Goal: Browse casually: Explore the website without a specific task or goal

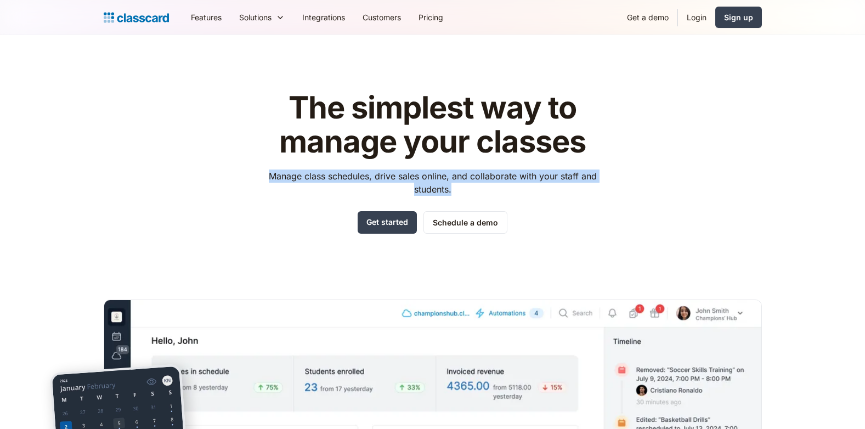
click at [269, 175] on p "Manage class schedules, drive sales online, and collaborate with your staff and…" at bounding box center [432, 182] width 348 height 26
drag, startPoint x: 269, startPoint y: 175, endPoint x: 333, endPoint y: 195, distance: 67.7
click at [333, 195] on p "Manage class schedules, drive sales online, and collaborate with your staff and…" at bounding box center [432, 182] width 348 height 26
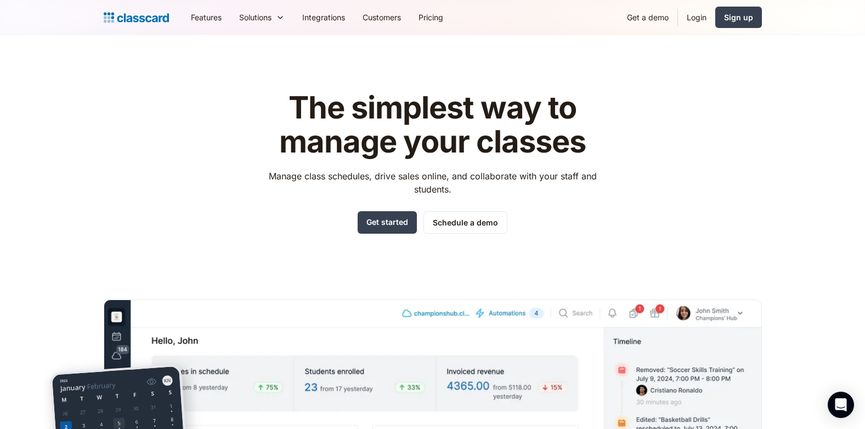
click at [449, 199] on div "The simplest way to manage your classes Manage class schedules, drive sales onl…" at bounding box center [432, 162] width 348 height 143
drag, startPoint x: 449, startPoint y: 199, endPoint x: 432, endPoint y: 197, distance: 17.1
click at [432, 197] on div "The simplest way to manage your classes Manage class schedules, drive sales onl…" at bounding box center [432, 162] width 348 height 143
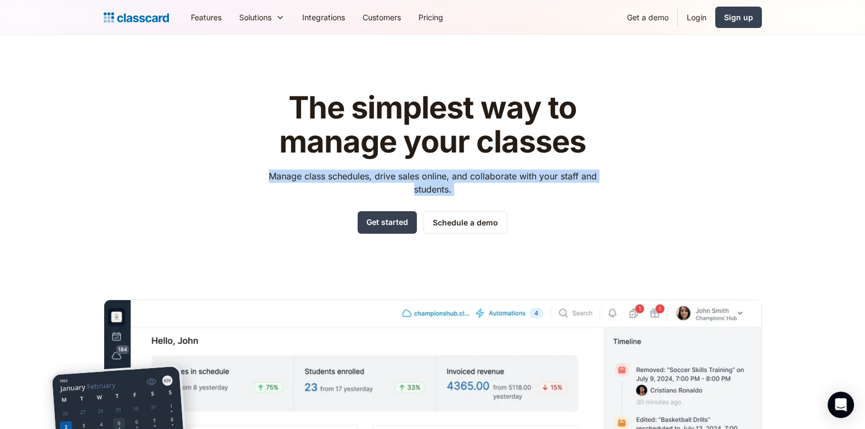
click at [432, 197] on div "The simplest way to manage your classes Manage class schedules, drive sales onl…" at bounding box center [432, 162] width 348 height 143
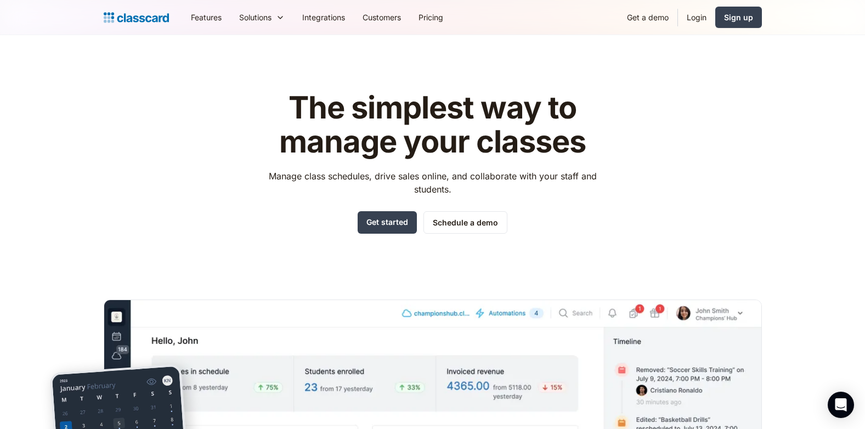
drag, startPoint x: 432, startPoint y: 197, endPoint x: 357, endPoint y: 162, distance: 83.2
click at [357, 162] on div "The simplest way to manage your classes Manage class schedules, drive sales onl…" at bounding box center [432, 162] width 348 height 143
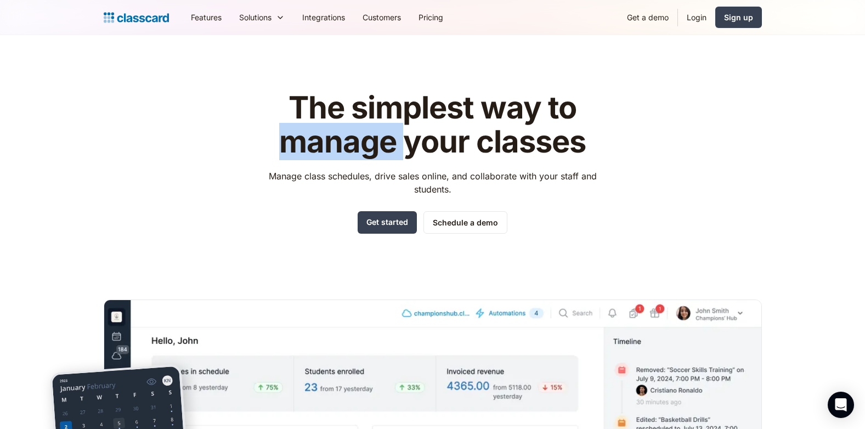
click at [357, 162] on div "The simplest way to manage your classes Manage class schedules, drive sales onl…" at bounding box center [432, 162] width 348 height 143
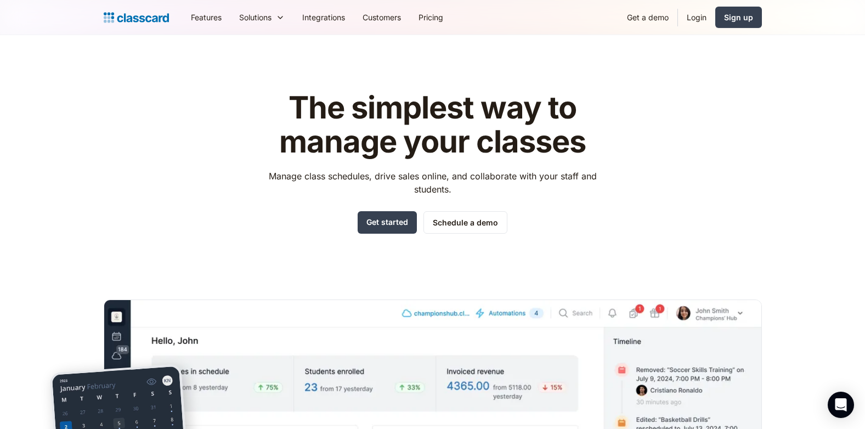
drag, startPoint x: 357, startPoint y: 162, endPoint x: 382, endPoint y: 184, distance: 33.9
click at [382, 184] on p "Manage class schedules, drive sales online, and collaborate with your staff and…" at bounding box center [432, 182] width 348 height 26
drag, startPoint x: 382, startPoint y: 184, endPoint x: 417, endPoint y: 204, distance: 40.5
click at [417, 204] on div "The simplest way to manage your classes Manage class schedules, drive sales onl…" at bounding box center [432, 162] width 348 height 143
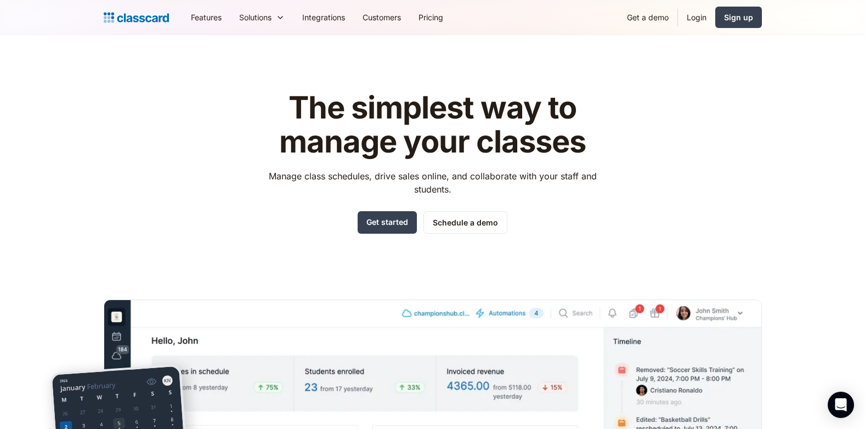
click at [417, 204] on div "The simplest way to manage your classes Manage class schedules, drive sales onl…" at bounding box center [432, 162] width 348 height 143
click at [357, 163] on div "The simplest way to manage your classes Manage class schedules, drive sales onl…" at bounding box center [432, 162] width 348 height 143
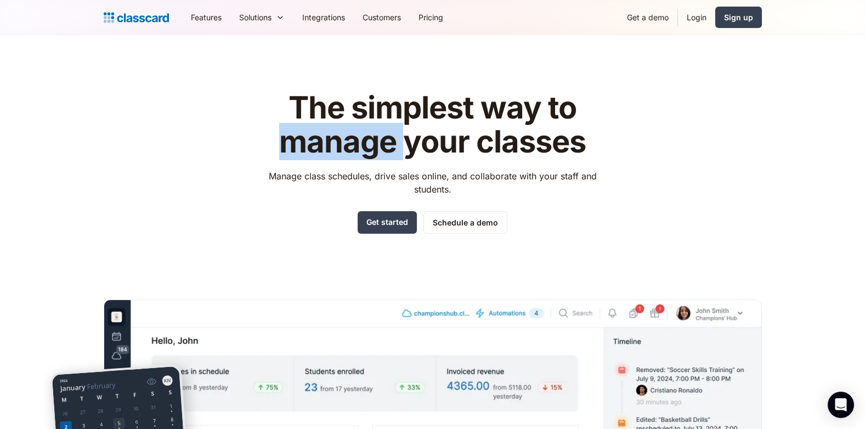
click at [357, 163] on div "The simplest way to manage your classes Manage class schedules, drive sales onl…" at bounding box center [432, 162] width 348 height 143
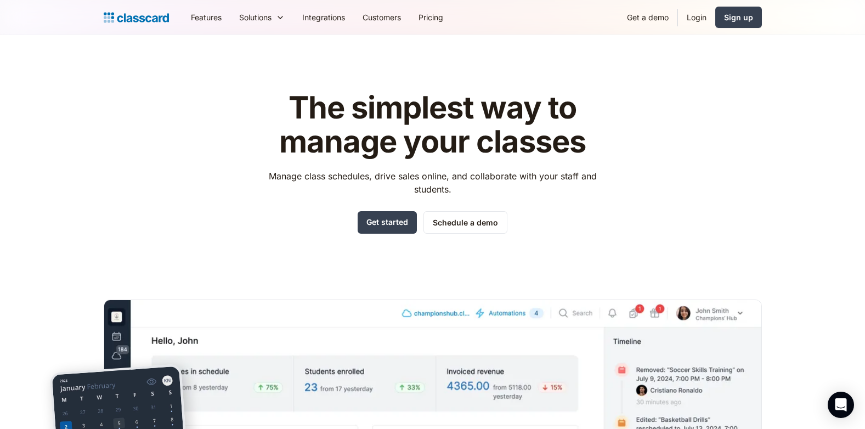
drag, startPoint x: 357, startPoint y: 163, endPoint x: 443, endPoint y: 198, distance: 93.0
click at [443, 198] on div "The simplest way to manage your classes Manage class schedules, drive sales onl…" at bounding box center [432, 162] width 348 height 143
click at [443, 199] on div "The simplest way to manage your classes Manage class schedules, drive sales onl…" at bounding box center [432, 162] width 348 height 143
drag, startPoint x: 443, startPoint y: 199, endPoint x: 449, endPoint y: 202, distance: 6.9
click at [449, 202] on div "The simplest way to manage your classes Manage class schedules, drive sales onl…" at bounding box center [432, 162] width 348 height 143
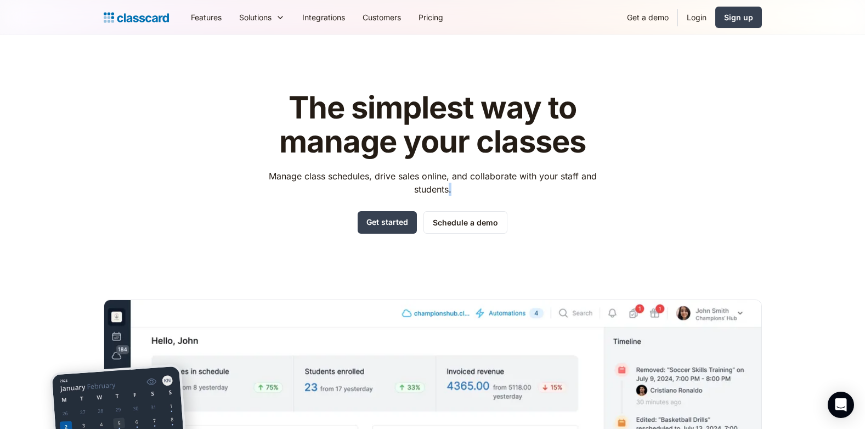
click at [449, 202] on div "The simplest way to manage your classes Manage class schedules, drive sales onl…" at bounding box center [432, 162] width 348 height 143
drag, startPoint x: 449, startPoint y: 202, endPoint x: 433, endPoint y: 198, distance: 15.8
click at [433, 198] on div "The simplest way to manage your classes Manage class schedules, drive sales onl…" at bounding box center [432, 162] width 348 height 143
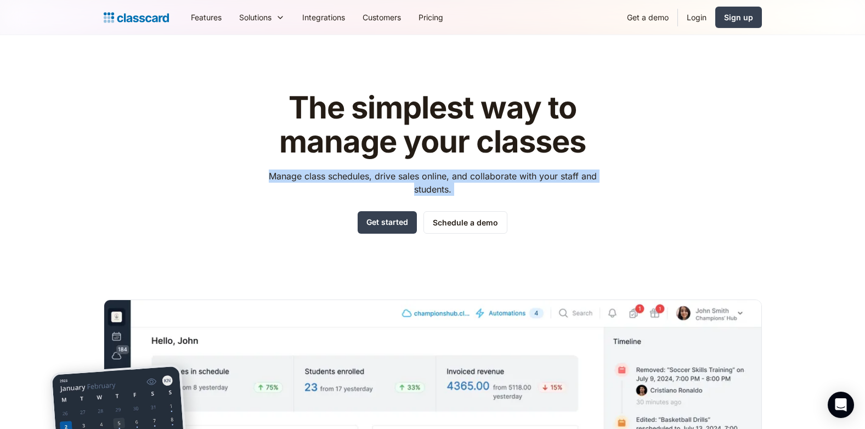
click at [433, 198] on div "The simplest way to manage your classes Manage class schedules, drive sales onl…" at bounding box center [432, 162] width 348 height 143
drag, startPoint x: 433, startPoint y: 198, endPoint x: 404, endPoint y: 194, distance: 29.9
click at [404, 194] on p "Manage class schedules, drive sales online, and collaborate with your staff and…" at bounding box center [432, 182] width 348 height 26
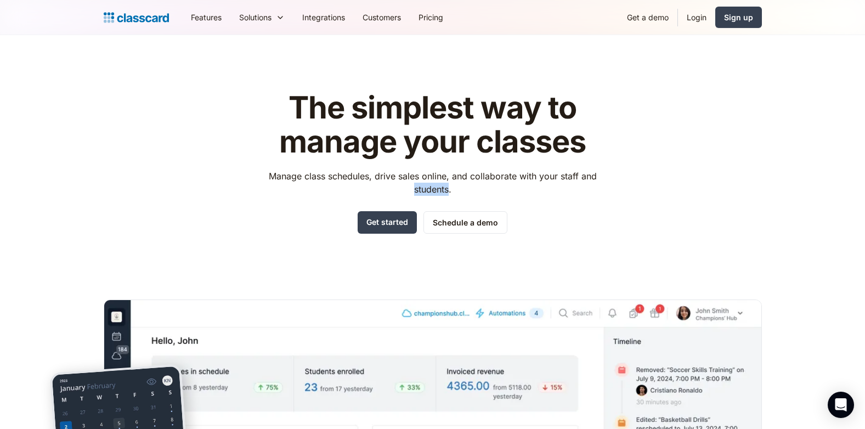
click at [404, 194] on p "Manage class schedules, drive sales online, and collaborate with your staff and…" at bounding box center [432, 182] width 348 height 26
drag, startPoint x: 404, startPoint y: 194, endPoint x: 354, endPoint y: 188, distance: 50.3
click at [354, 188] on p "Manage class schedules, drive sales online, and collaborate with your staff and…" at bounding box center [432, 182] width 348 height 26
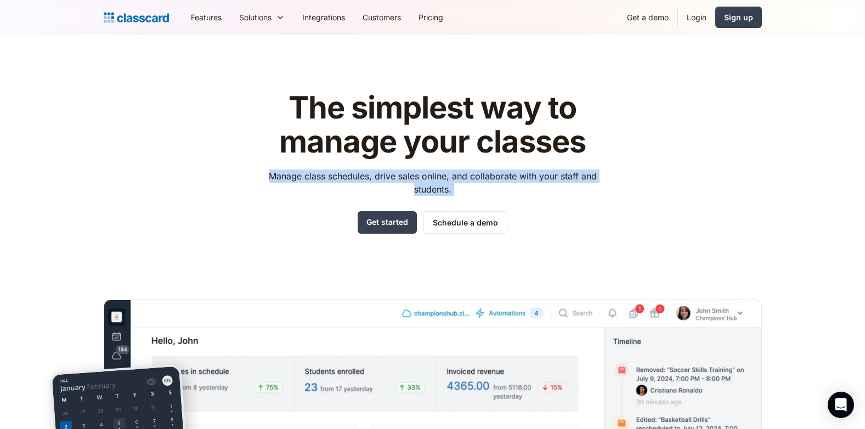
click at [354, 188] on p "Manage class schedules, drive sales online, and collaborate with your staff and…" at bounding box center [432, 182] width 348 height 26
drag, startPoint x: 354, startPoint y: 188, endPoint x: 428, endPoint y: 196, distance: 75.1
click at [428, 196] on div "The simplest way to manage your classes Manage class schedules, drive sales onl…" at bounding box center [432, 162] width 348 height 143
drag, startPoint x: 428, startPoint y: 196, endPoint x: 432, endPoint y: 203, distance: 7.4
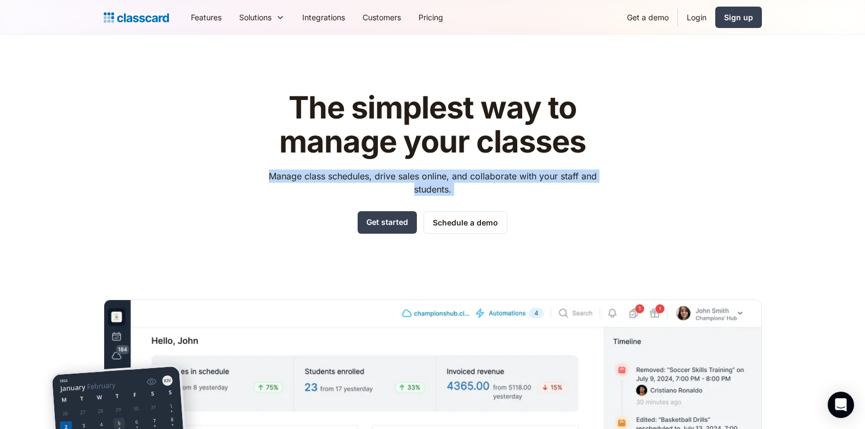
click at [432, 203] on div "The simplest way to manage your classes Manage class schedules, drive sales onl…" at bounding box center [432, 162] width 348 height 143
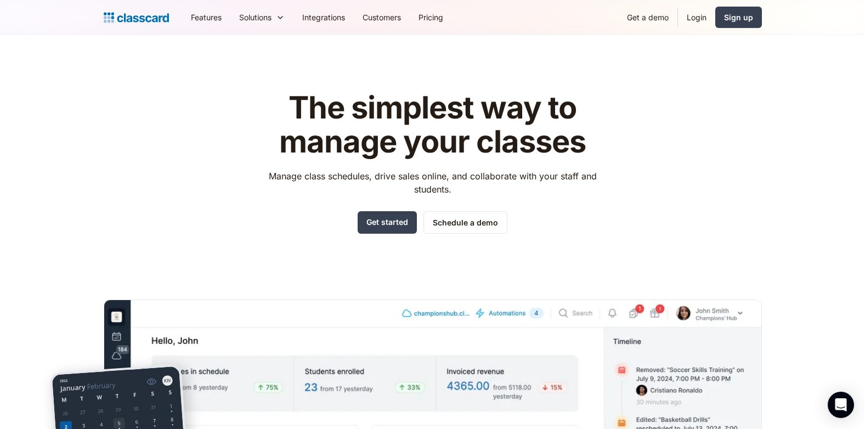
click at [427, 191] on p "Manage class schedules, drive sales online, and collaborate with your staff and…" at bounding box center [432, 182] width 348 height 26
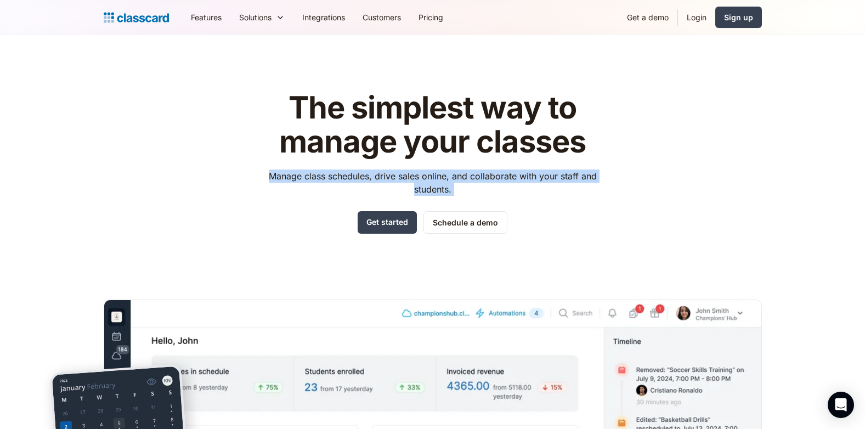
click at [427, 191] on p "Manage class schedules, drive sales online, and collaborate with your staff and…" at bounding box center [432, 182] width 348 height 26
